Goal: Transaction & Acquisition: Download file/media

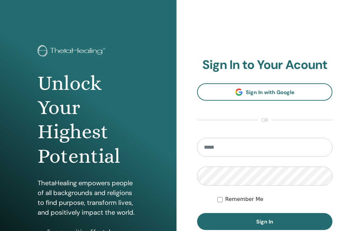
click at [226, 149] on input "email" at bounding box center [264, 147] width 135 height 19
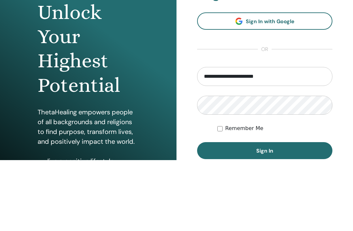
type input "**********"
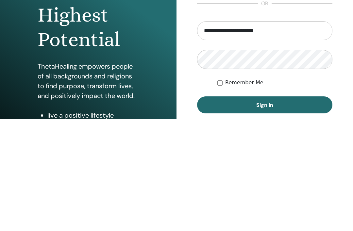
click at [256, 214] on span "Sign In" at bounding box center [264, 217] width 17 height 7
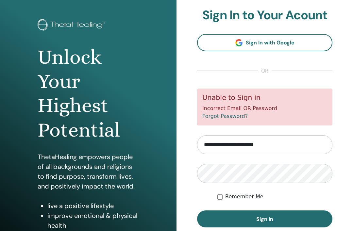
scroll to position [26, 0]
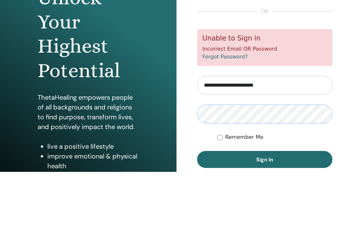
click at [265, 210] on button "Sign In" at bounding box center [264, 218] width 135 height 17
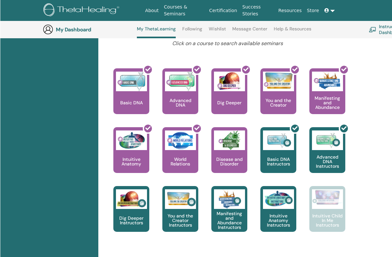
scroll to position [274, 0]
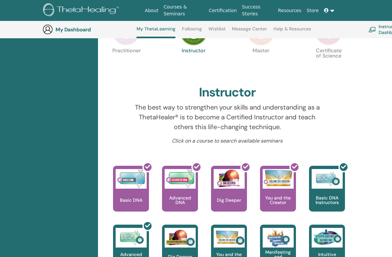
scroll to position [153, 0]
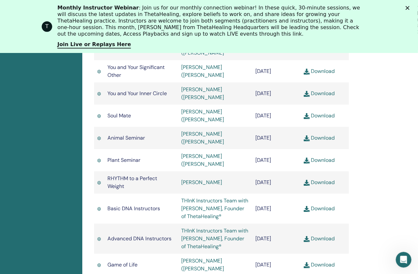
scroll to position [477, 23]
click at [330, 205] on link "Download" at bounding box center [319, 208] width 31 height 7
click at [327, 205] on link "Download" at bounding box center [319, 208] width 31 height 7
